Goal: Information Seeking & Learning: Understand process/instructions

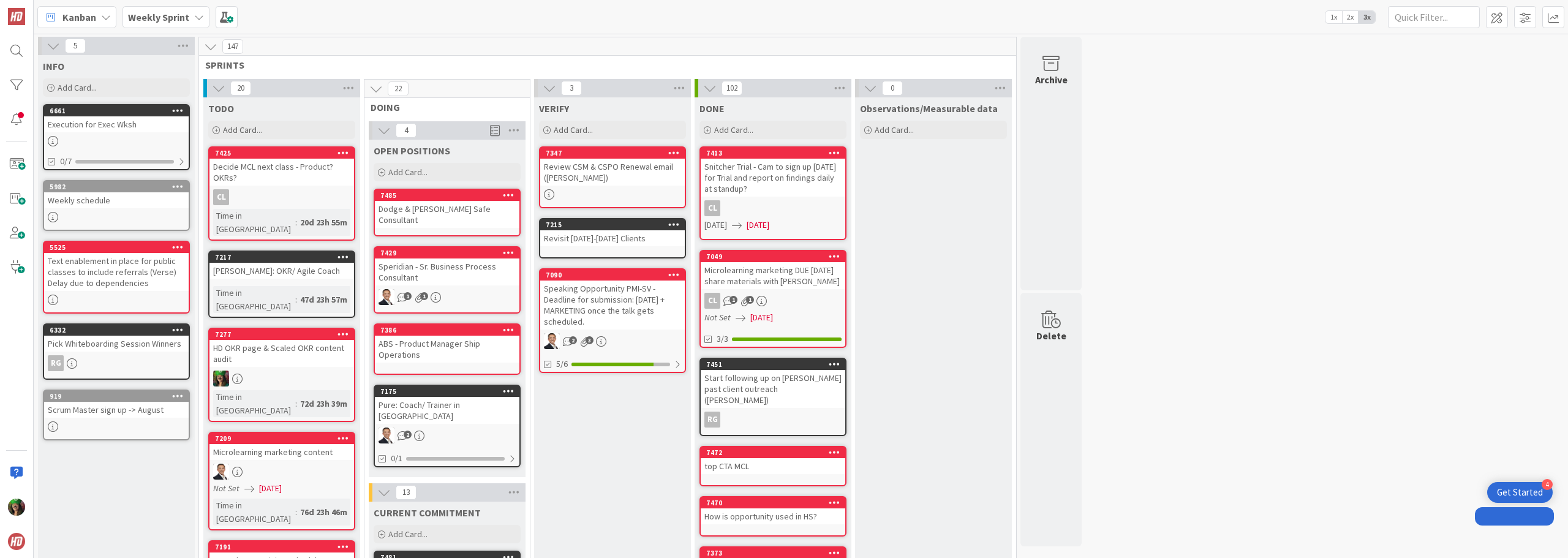
drag, startPoint x: 0, startPoint y: 0, endPoint x: 159, endPoint y: 23, distance: 160.7
click at [159, 23] on span "Weekly Sprint" at bounding box center [159, 17] width 62 height 15
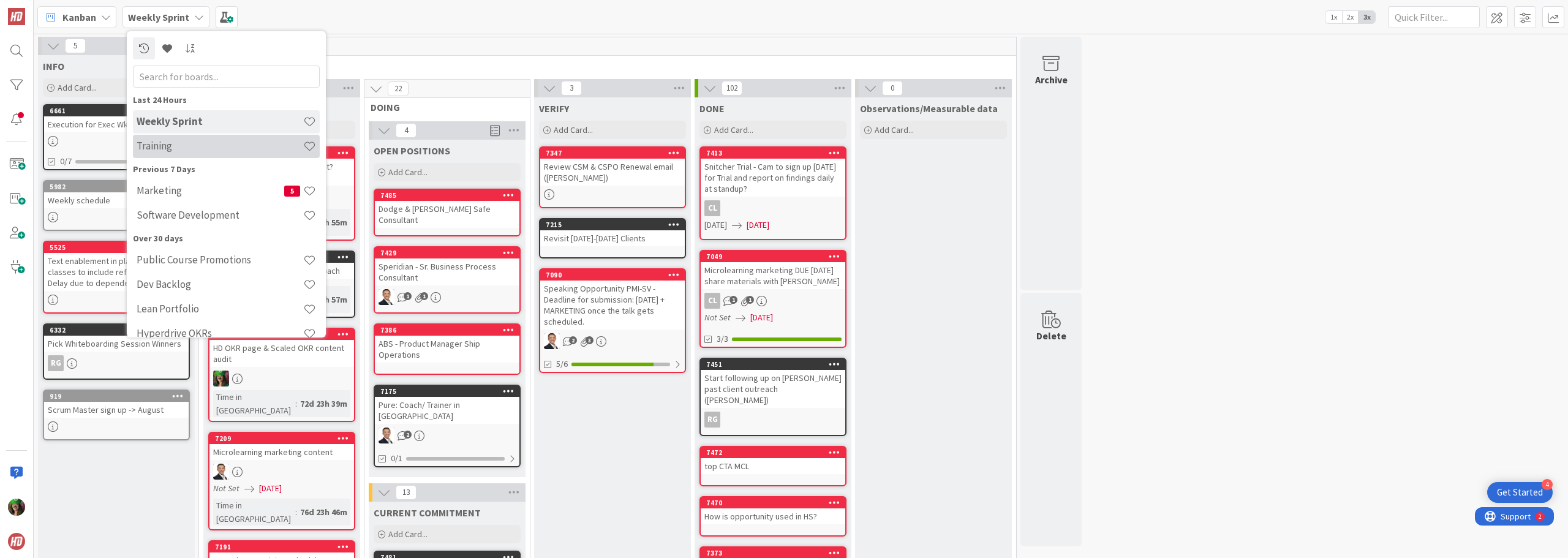
click at [195, 141] on h4 "Training" at bounding box center [220, 146] width 166 height 13
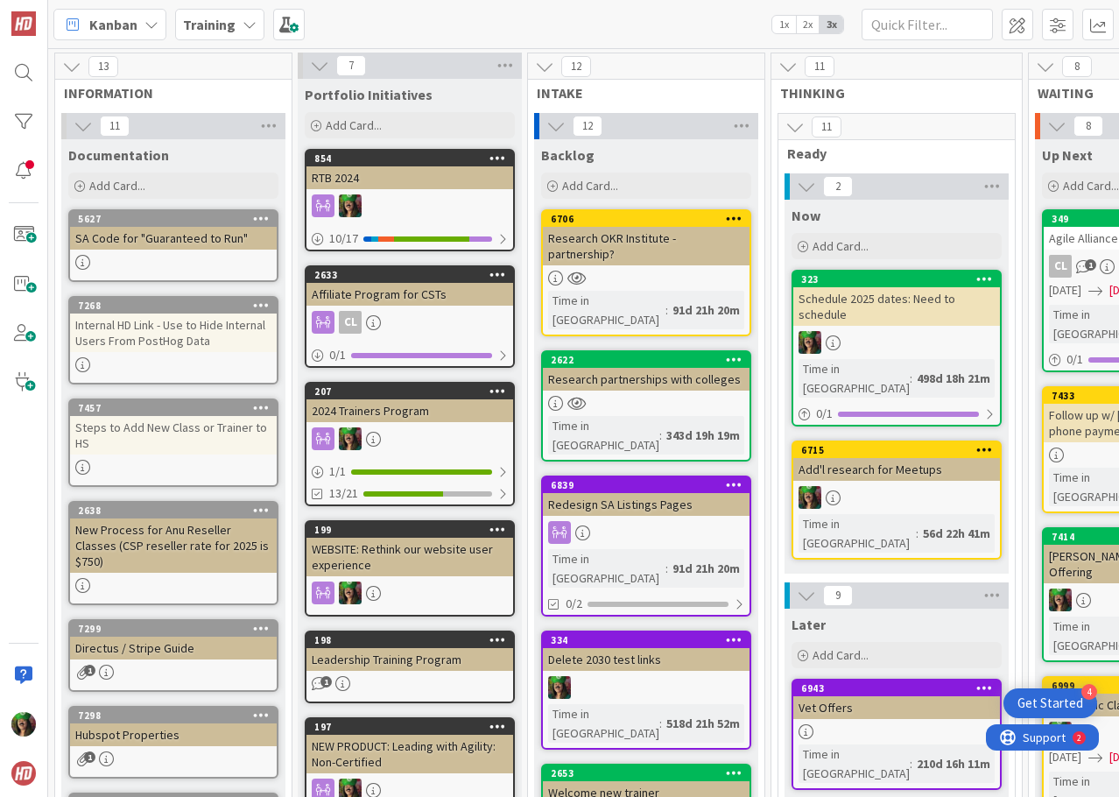
click at [170, 246] on div "SA Code for "Guaranteed to Run"" at bounding box center [173, 238] width 207 height 23
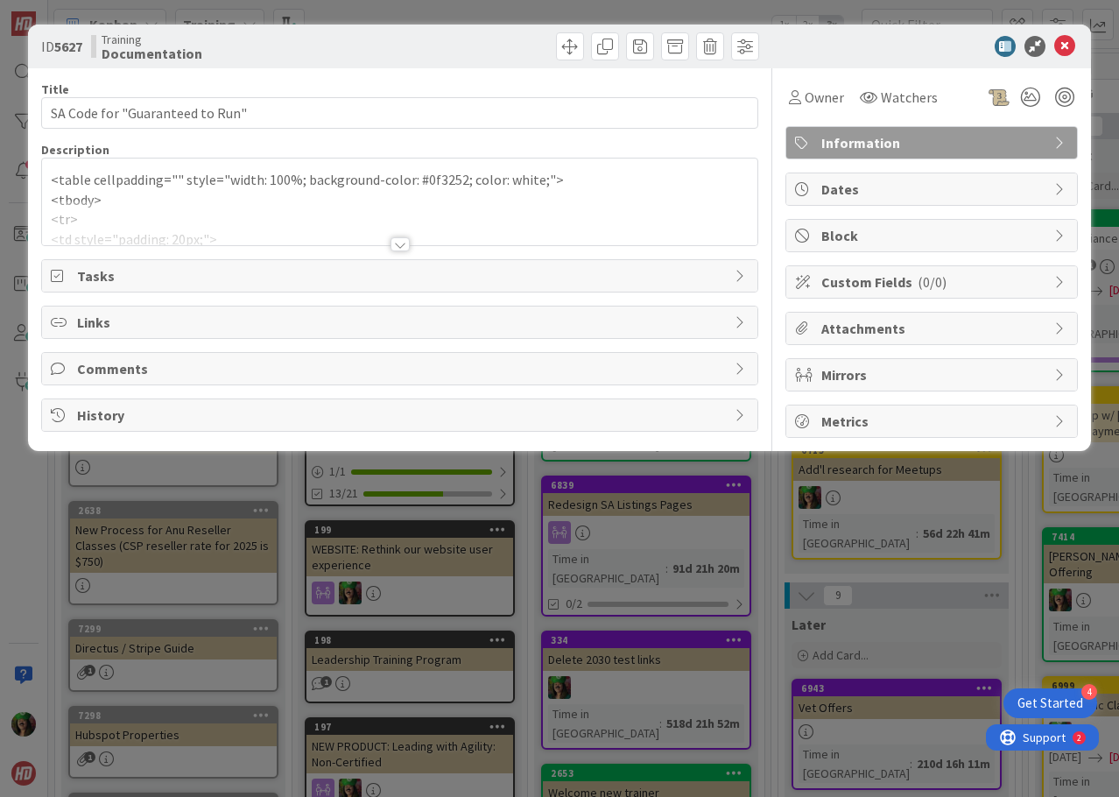
click at [182, 218] on div at bounding box center [399, 223] width 715 height 45
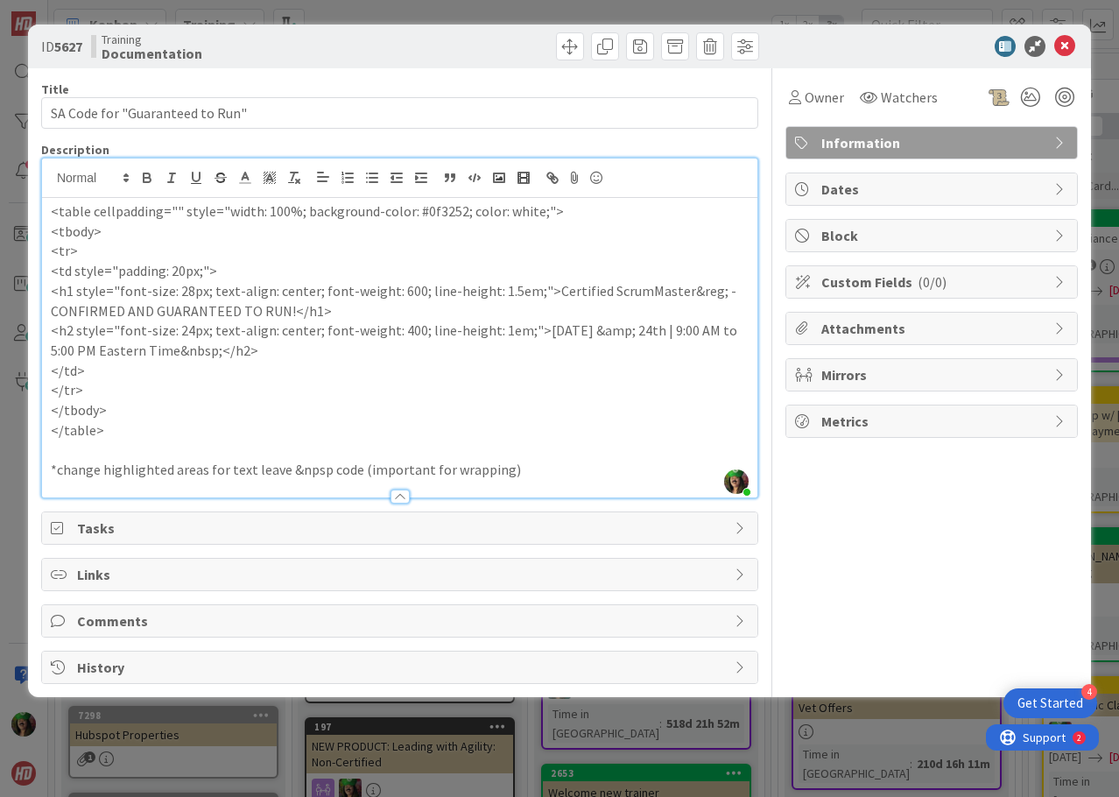
drag, startPoint x: 52, startPoint y: 212, endPoint x: 114, endPoint y: 269, distance: 84.3
click at [88, 236] on div "<table cellpadding="" style="width: 100%; background-color: #0f3252; color: whi…" at bounding box center [399, 347] width 715 height 299
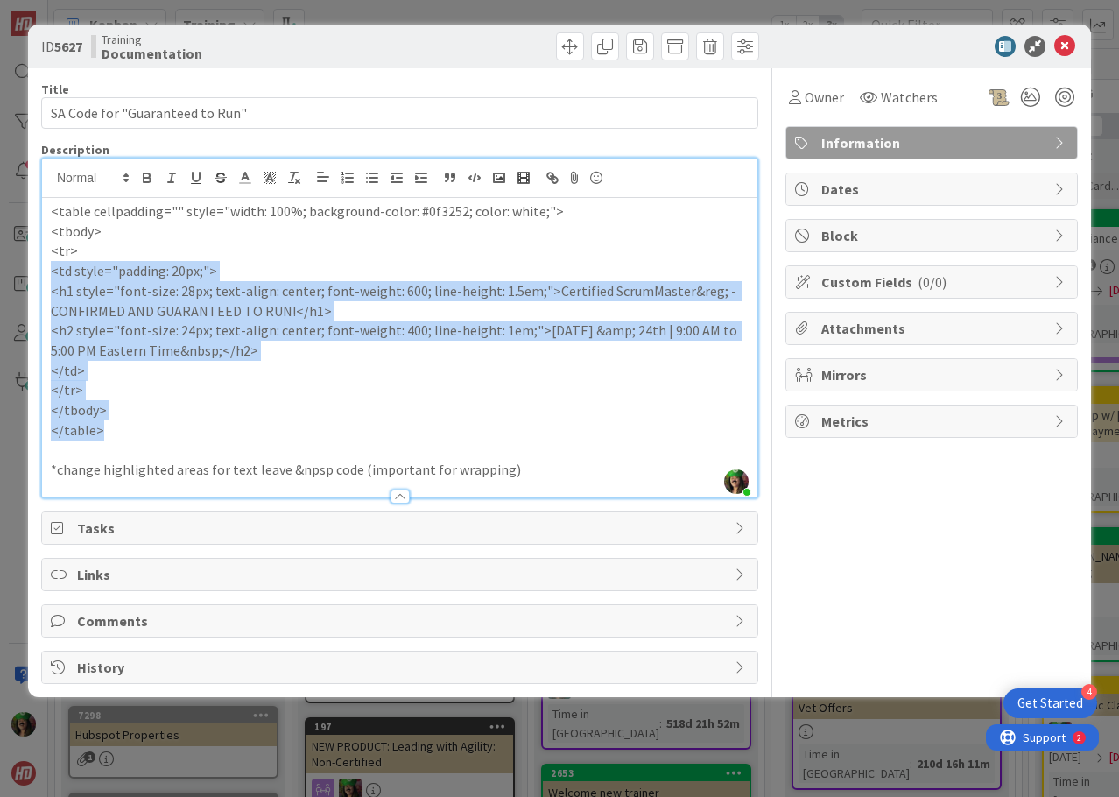
drag, startPoint x: 114, startPoint y: 269, endPoint x: 163, endPoint y: 429, distance: 167.6
click at [163, 429] on div "<table cellpadding="" style="width: 100%; background-color: #0f3252; color: whi…" at bounding box center [399, 347] width 715 height 299
click at [117, 278] on p "<td style="padding: 20px;">" at bounding box center [400, 271] width 698 height 20
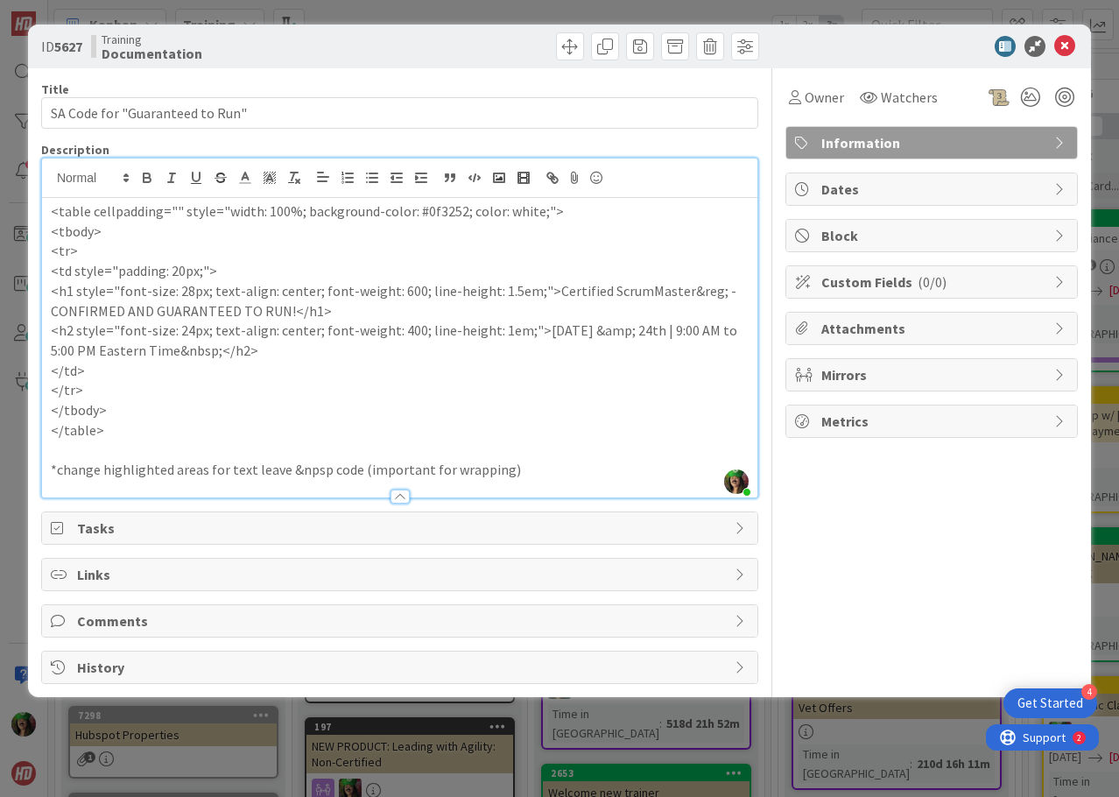
click at [53, 211] on p "<table cellpadding="" style="width: 100%; background-color: #0f3252; color: whi…" at bounding box center [400, 211] width 698 height 20
drag, startPoint x: 69, startPoint y: 225, endPoint x: 138, endPoint y: 299, distance: 101.0
click at [105, 250] on div "<table cellpadding="" style="width: 100%; background-color: #0f3252; color: whi…" at bounding box center [399, 347] width 715 height 299
drag, startPoint x: 138, startPoint y: 299, endPoint x: 165, endPoint y: 400, distance: 104.9
click at [165, 400] on div "<table cellpadding="" style="width: 100%; background-color: #0f3252; color: whi…" at bounding box center [399, 347] width 715 height 299
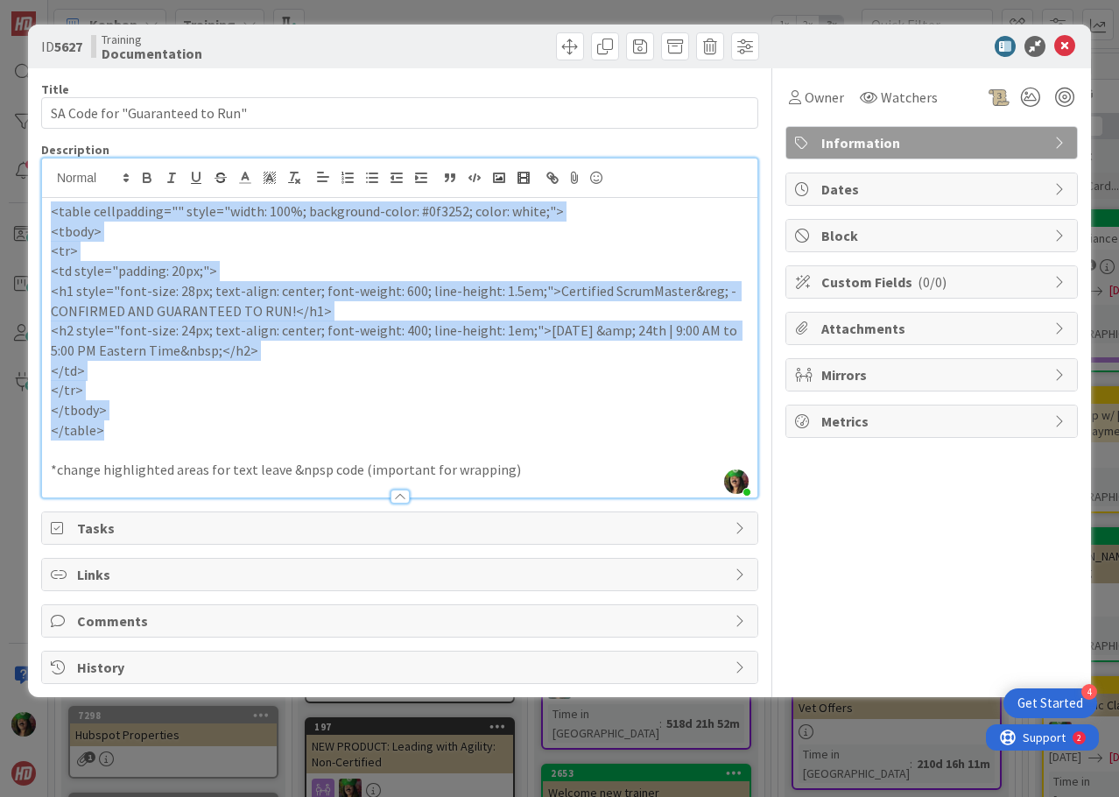
drag, startPoint x: 52, startPoint y: 209, endPoint x: 170, endPoint y: 438, distance: 257.3
click at [170, 438] on div "<table cellpadding="" style="width: 100%; background-color: #0f3252; color: whi…" at bounding box center [399, 347] width 715 height 299
copy div "<table cellpadding="" style="width: 100%; background-color: #0f3252; color: whi…"
